Goal: Task Accomplishment & Management: Manage account settings

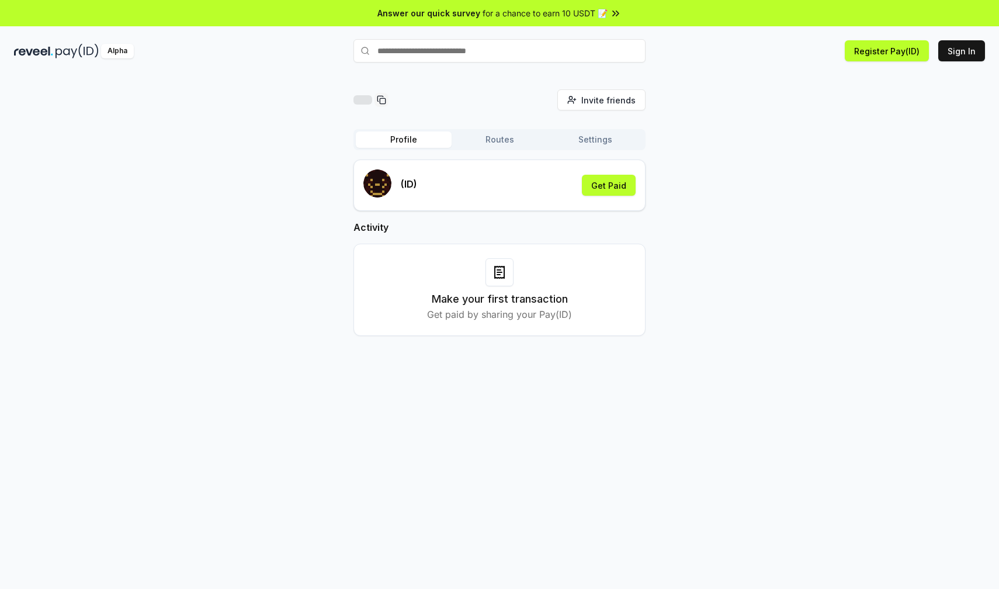
click at [809, 216] on div "Invite friends Invite Profile Routes Settings (ID) Get Paid Activity Make your …" at bounding box center [499, 221] width 971 height 265
click at [867, 230] on div "Invite friends Invite Profile Routes Settings (ID) Get Paid Activity Make your …" at bounding box center [499, 221] width 971 height 265
click at [972, 58] on button "Sign In" at bounding box center [961, 50] width 47 height 21
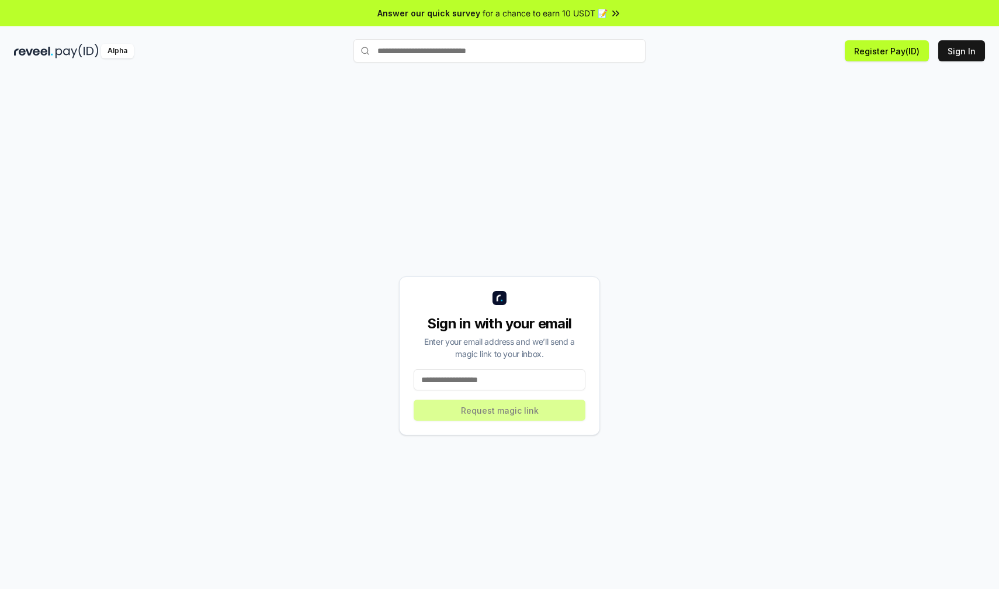
click at [493, 377] on input at bounding box center [500, 379] width 172 height 21
type input "**********"
click at [505, 411] on button "Request magic link" at bounding box center [500, 410] width 172 height 21
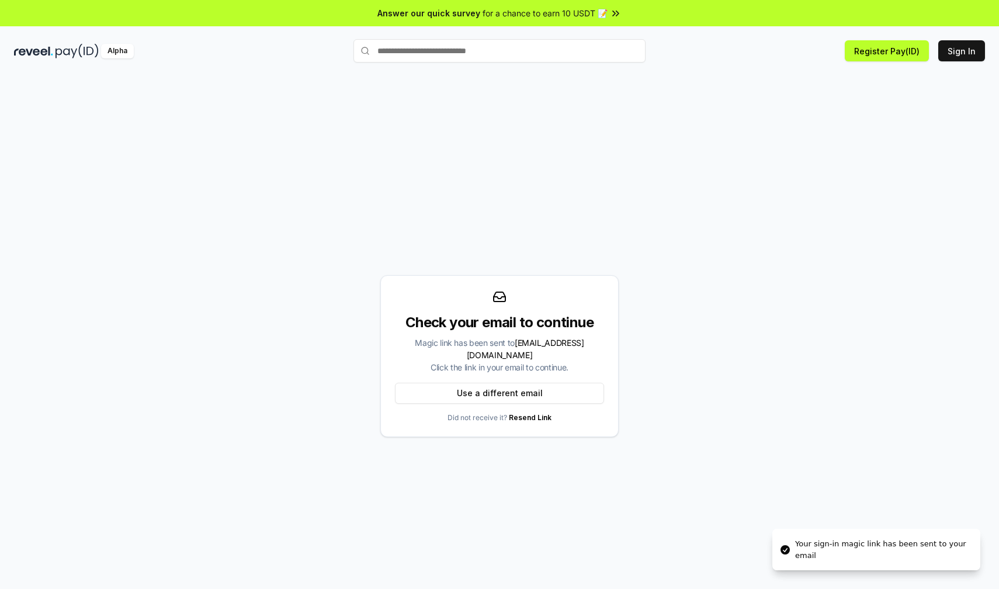
click at [702, 353] on div "Check your email to continue Magic link has been sent to xzhou1359@gmail.com Cl…" at bounding box center [499, 355] width 971 height 533
